Goal: Information Seeking & Learning: Learn about a topic

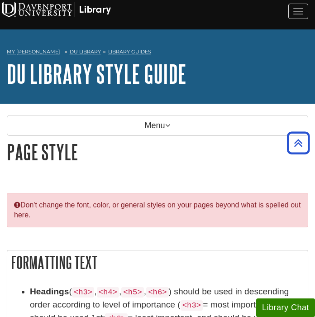
scroll to position [1112, 0]
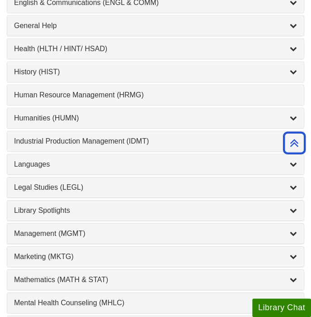
scroll to position [643, 0]
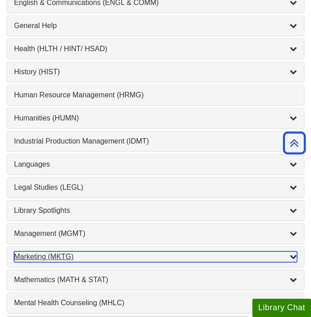
click at [62, 251] on div "Marketing (MKTG) , 4 guides" at bounding box center [155, 256] width 283 height 11
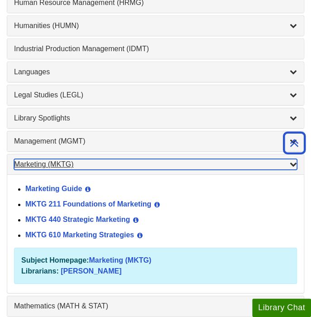
scroll to position [735, 0]
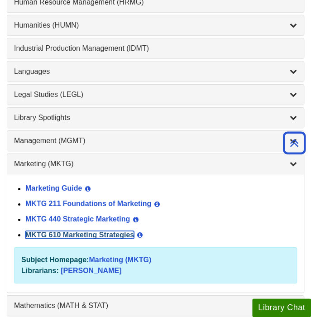
click at [97, 231] on link "MKTG 610 Marketing Strategies" at bounding box center [79, 235] width 109 height 8
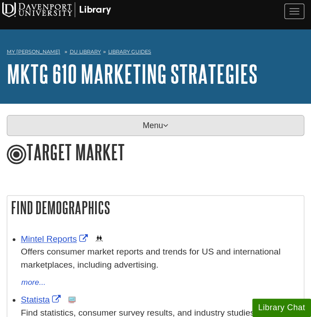
click at [200, 128] on p "Menu" at bounding box center [155, 125] width 297 height 21
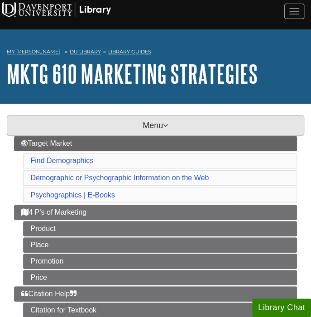
click at [191, 124] on p "Menu" at bounding box center [155, 125] width 297 height 21
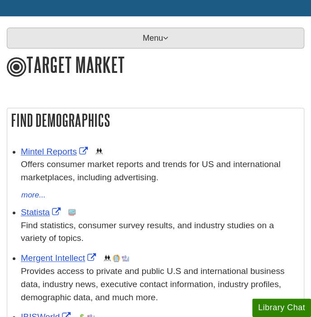
scroll to position [87, 0]
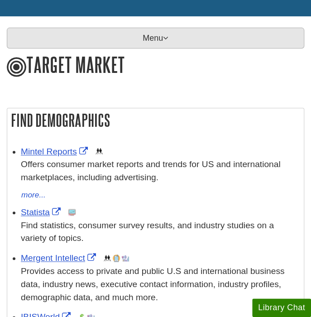
click at [181, 35] on p "Menu" at bounding box center [155, 38] width 297 height 21
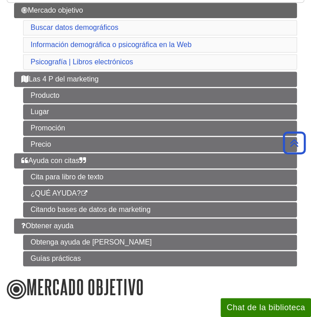
scroll to position [0, 0]
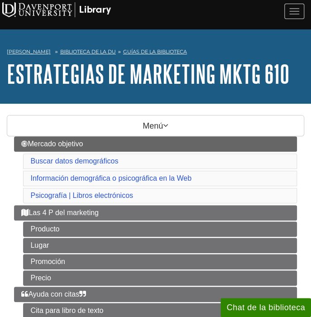
click at [9, 141] on div "Mercado objetivo Buscar datos demográficos Información demográfica o psicográfi…" at bounding box center [155, 267] width 297 height 263
copy li "Mercado objetivo"
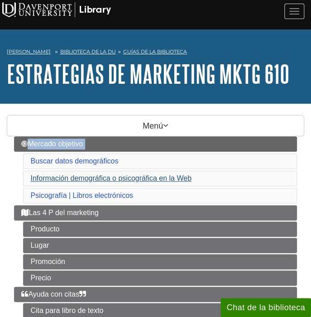
copy li "Mercado objetivo"
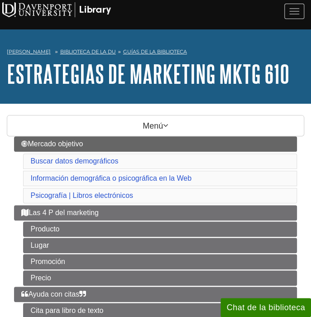
click at [4, 211] on div "Menú Mercado objetivo Buscar datos demográficos Información demográfica o psico…" at bounding box center [155, 262] width 311 height 294
copy li "Las 4 P del marketing"
click at [5, 289] on div "Menú Mercado objetivo Buscar datos demográficos Información demográfica o psico…" at bounding box center [155, 262] width 311 height 294
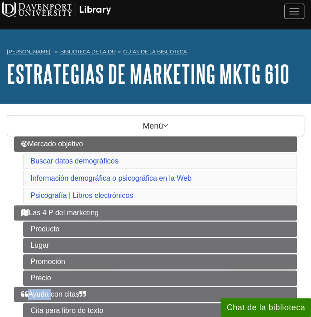
click at [5, 289] on div "Menú Mercado objetivo Buscar datos demográficos Información demográfica o psico…" at bounding box center [155, 262] width 311 height 294
copy span "Ayuda con citas"
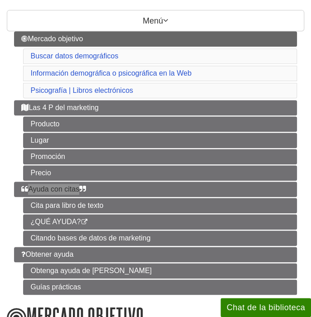
scroll to position [116, 0]
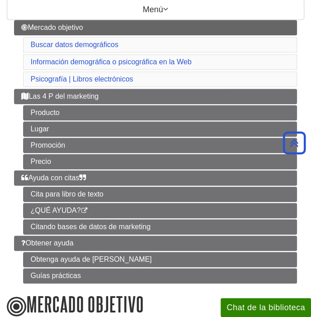
click at [10, 236] on div "Mercado objetivo Buscar datos demográficos Información demográfica o psicográfi…" at bounding box center [155, 151] width 297 height 263
copy li "Obtener ayuda"
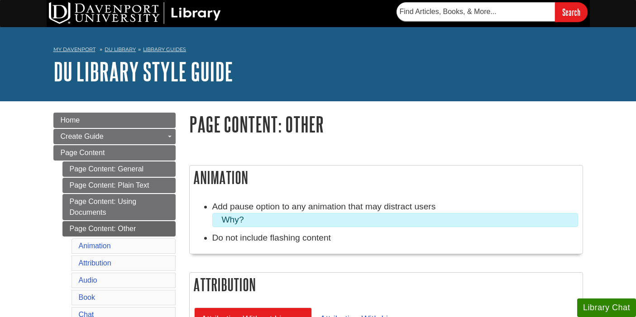
scroll to position [321, 0]
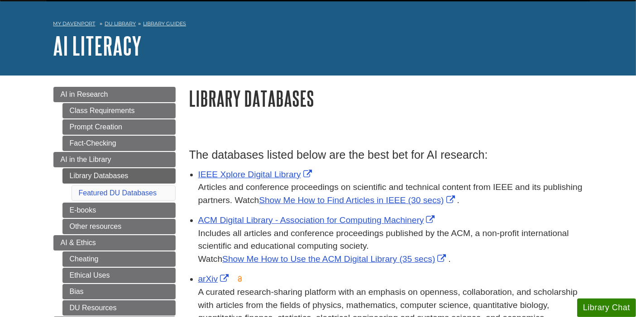
scroll to position [25, 0]
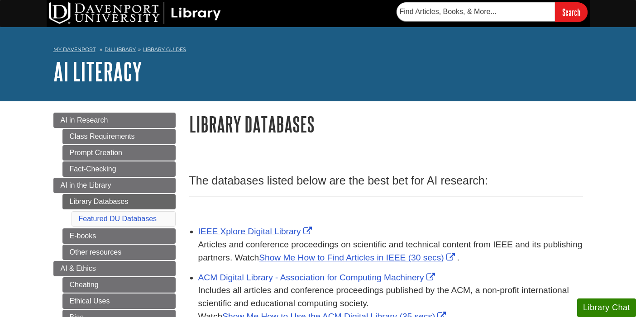
scroll to position [25, 0]
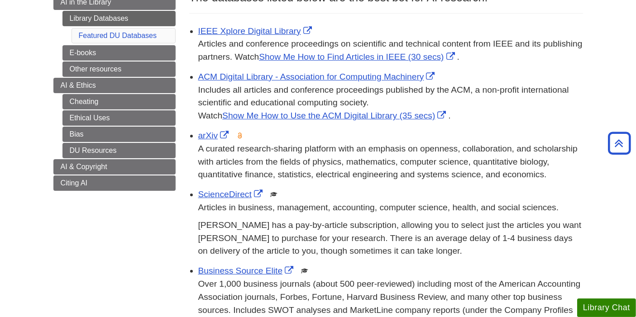
scroll to position [183, 0]
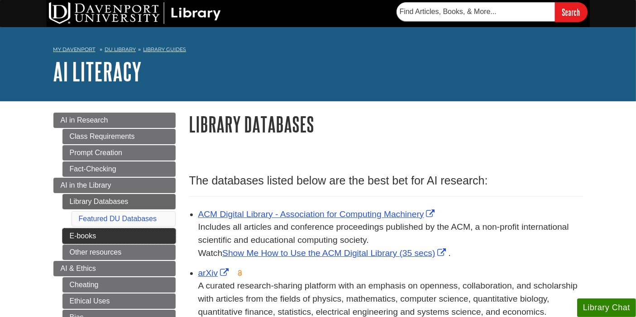
click at [70, 233] on link "E-books" at bounding box center [118, 235] width 113 height 15
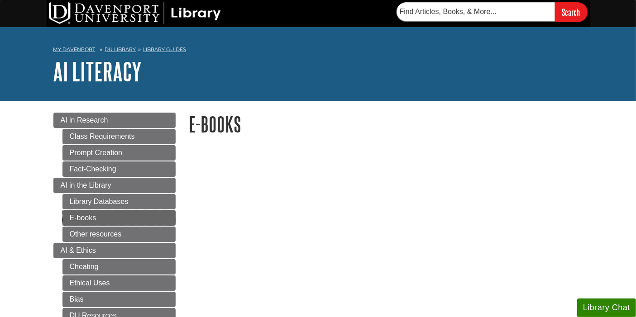
click at [78, 219] on link "E-books" at bounding box center [118, 217] width 113 height 15
click at [75, 233] on link "Other resources" at bounding box center [118, 234] width 113 height 15
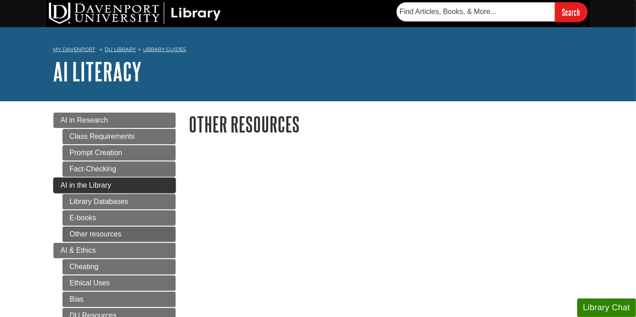
click at [90, 181] on span "AI in the Library" at bounding box center [86, 185] width 51 height 8
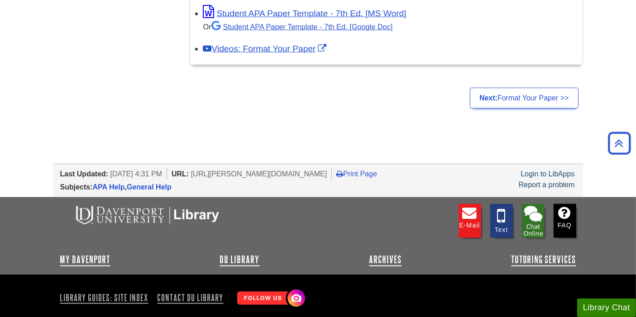
scroll to position [873, 0]
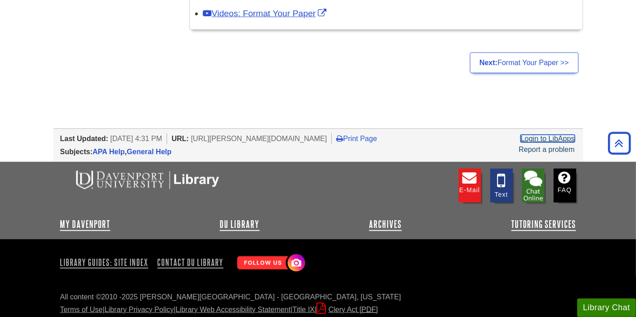
click at [564, 135] on link "Login to LibApps" at bounding box center [547, 139] width 54 height 8
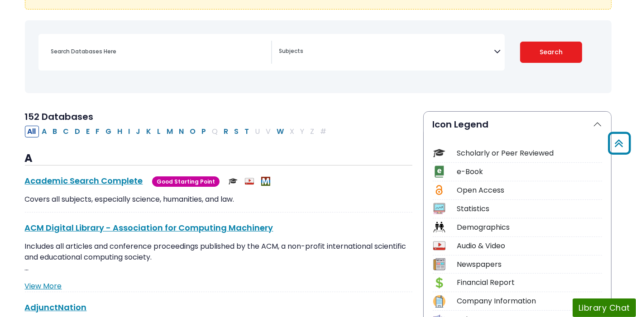
scroll to position [164, 0]
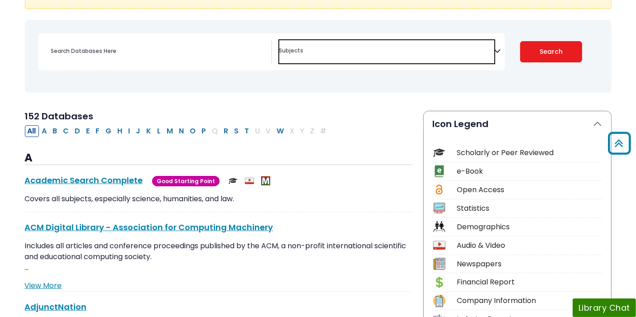
click at [413, 50] on textarea "Search" at bounding box center [386, 51] width 215 height 7
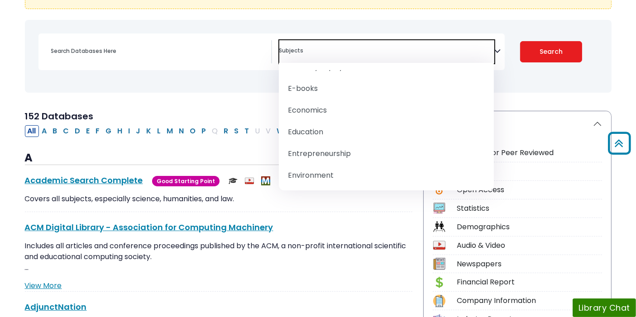
scroll to position [399, 0]
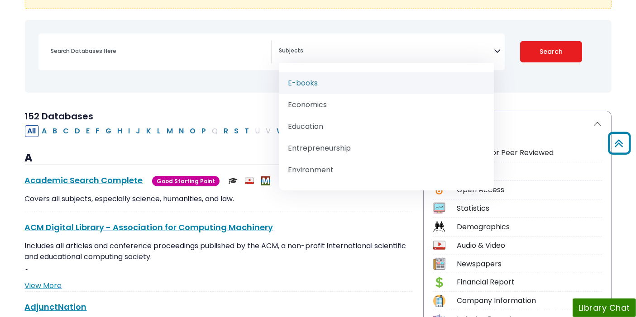
select select "219052"
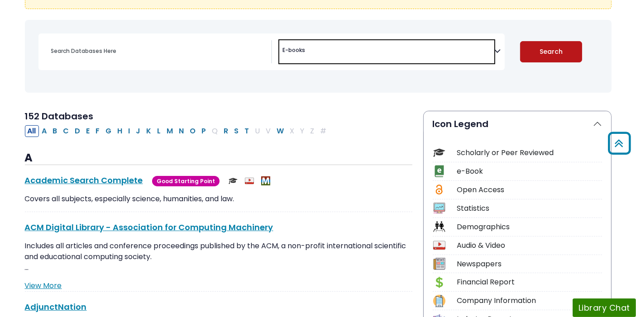
click at [569, 49] on button "Search" at bounding box center [551, 51] width 62 height 21
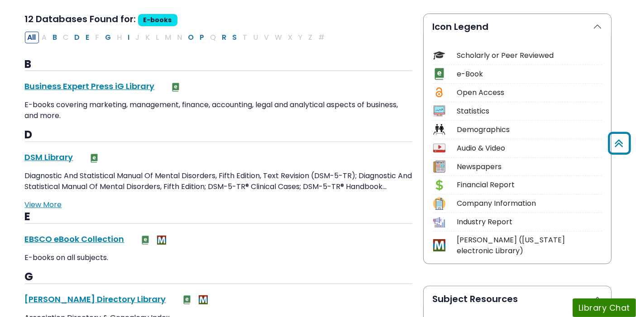
scroll to position [261, 0]
click at [138, 83] on link "Business Expert Press iG Library This link opens in a new window" at bounding box center [90, 86] width 130 height 11
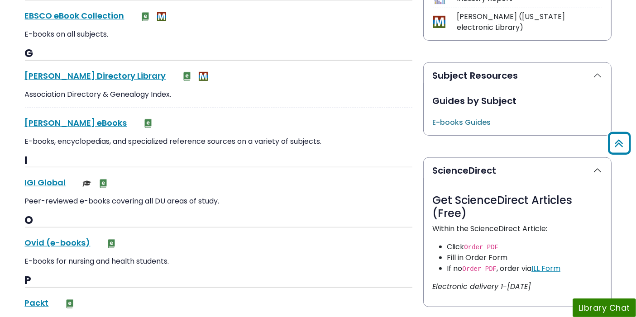
scroll to position [488, 0]
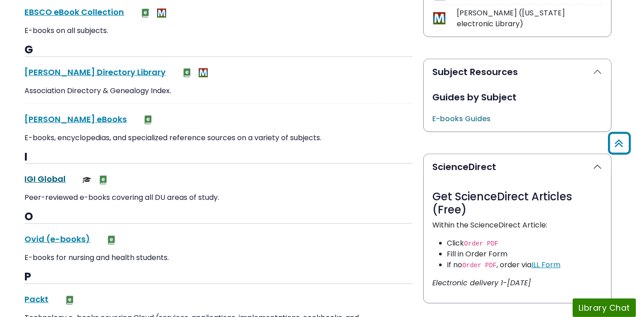
click at [43, 182] on link "IGI Global This link opens in a new window" at bounding box center [45, 178] width 41 height 11
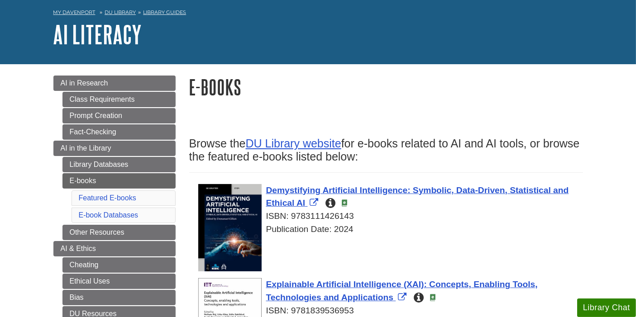
scroll to position [38, 0]
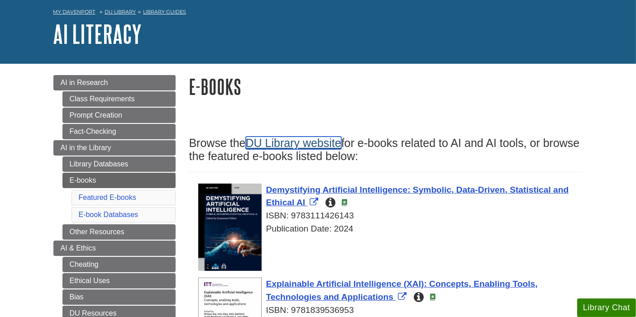
click at [303, 146] on link "DU Library website" at bounding box center [293, 143] width 95 height 13
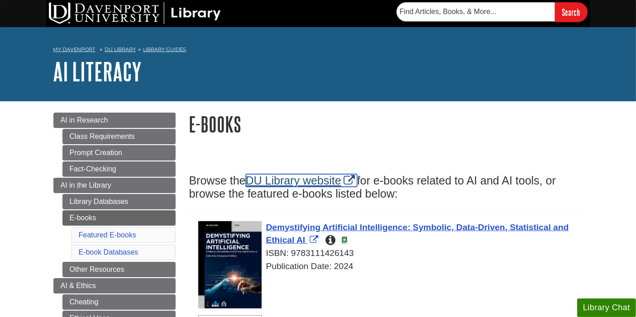
click at [320, 181] on link "DU Library website" at bounding box center [301, 180] width 111 height 13
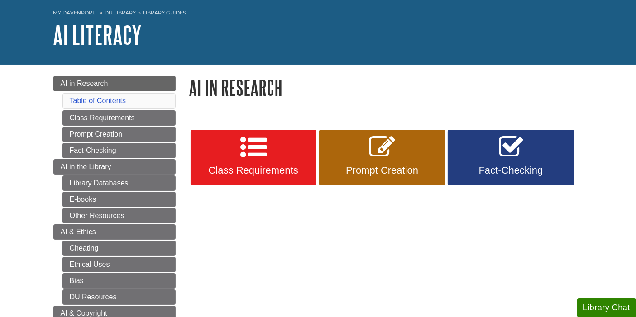
scroll to position [37, 0]
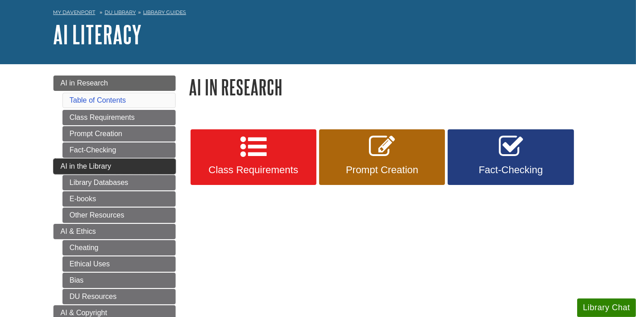
click at [109, 163] on span "AI in the Library" at bounding box center [86, 166] width 51 height 8
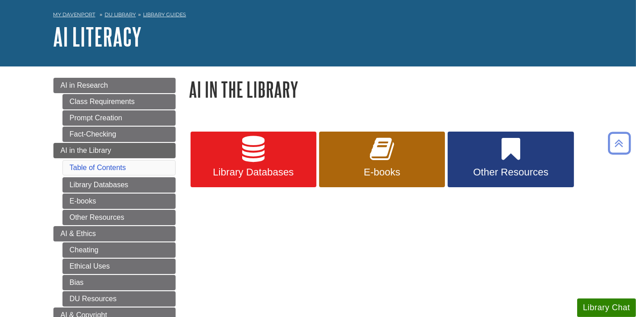
scroll to position [25, 0]
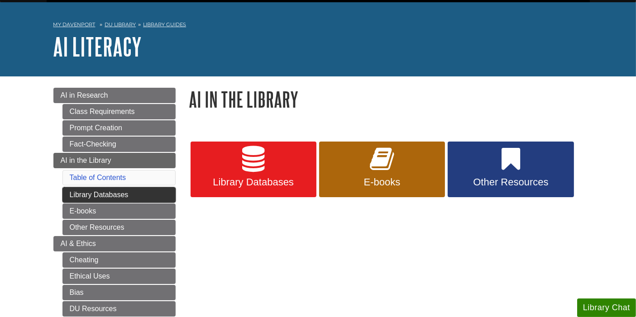
click at [117, 194] on link "Library Databases" at bounding box center [118, 194] width 113 height 15
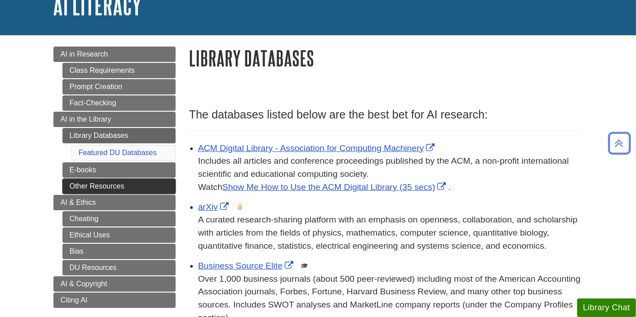
scroll to position [60, 0]
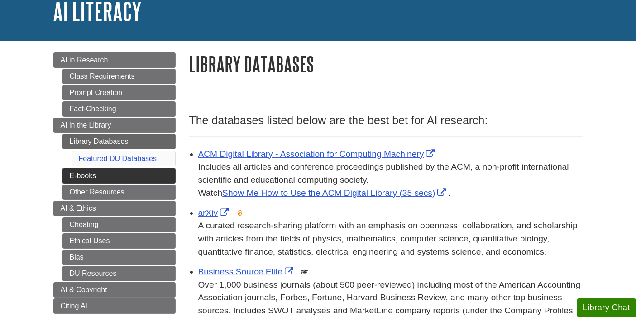
click at [91, 180] on link "E-books" at bounding box center [118, 175] width 113 height 15
click at [90, 176] on link "E-books" at bounding box center [118, 175] width 113 height 15
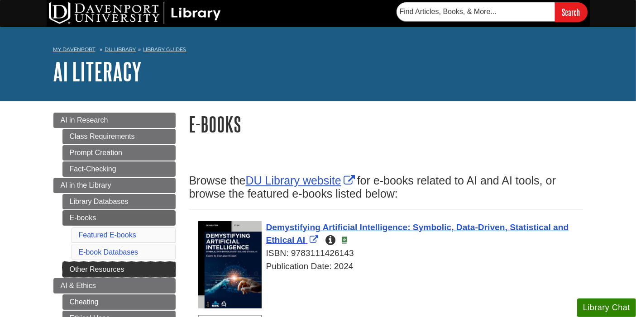
click at [79, 262] on link "Other Resources" at bounding box center [118, 269] width 113 height 15
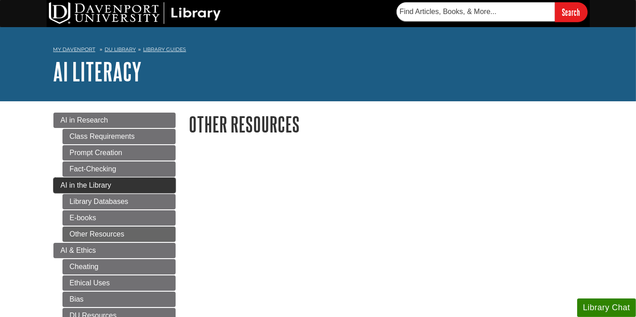
click at [129, 186] on link "AI in the Library" at bounding box center [114, 185] width 122 height 15
